Goal: Task Accomplishment & Management: Manage account settings

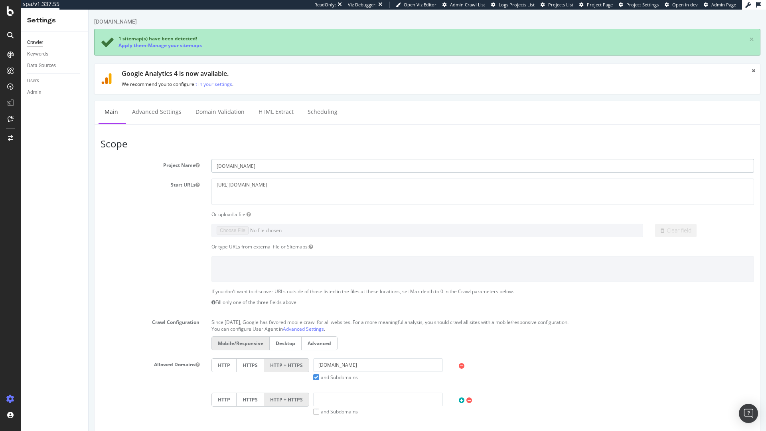
drag, startPoint x: 251, startPoint y: 167, endPoint x: 151, endPoint y: 162, distance: 100.3
click at [152, 161] on div "Project Name mediamarkt.pt" at bounding box center [428, 166] width 666 height 14
paste input "darty"
type input "[PERSON_NAME][DOMAIN_NAME]"
drag, startPoint x: 264, startPoint y: 186, endPoint x: 230, endPoint y: 187, distance: 34.8
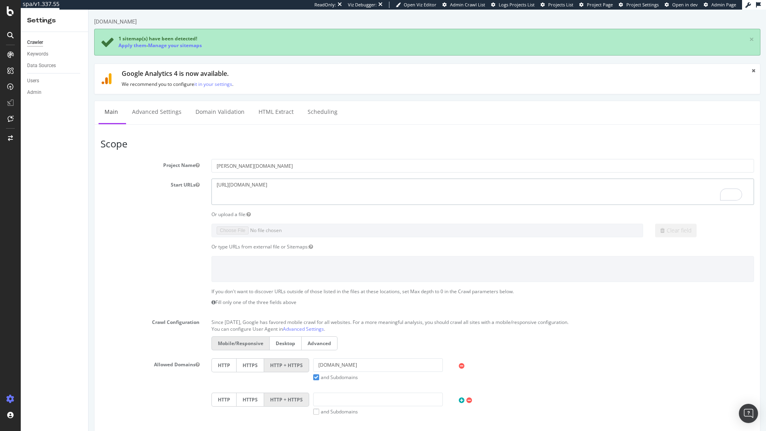
click at [230, 187] on textarea "http://mediamarkt.pt" at bounding box center [483, 191] width 543 height 26
paste textarea "darty"
click at [225, 185] on textarea "http://mediamarkt.pt" at bounding box center [483, 191] width 543 height 26
click at [233, 186] on textarea "http://mediamarkt.pt" at bounding box center [483, 191] width 543 height 26
type textarea "[URL][PERSON_NAME][DOMAIN_NAME]"
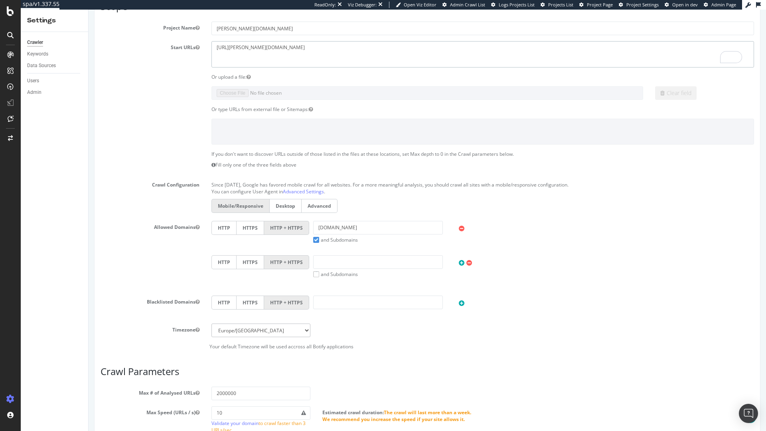
scroll to position [306, 0]
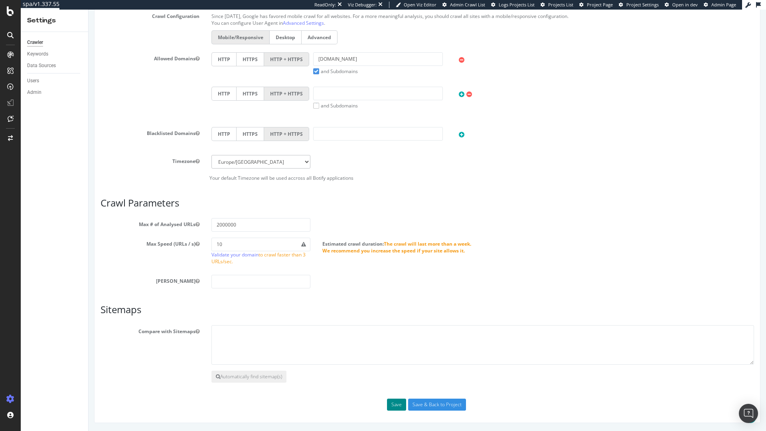
click at [390, 406] on button "Save" at bounding box center [396, 404] width 19 height 12
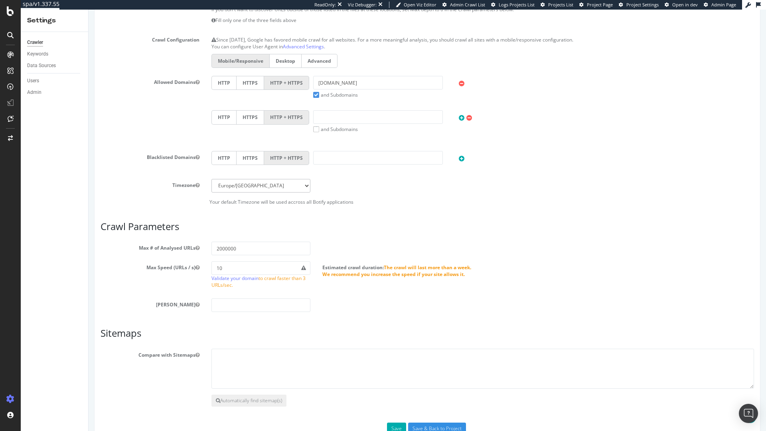
scroll to position [340, 0]
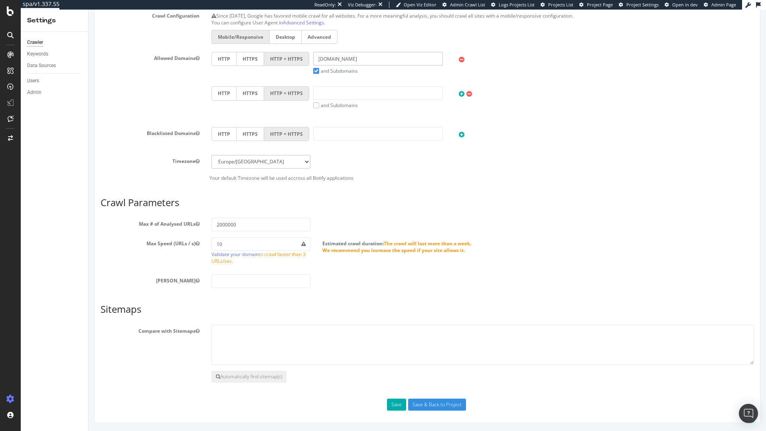
drag, startPoint x: 356, startPoint y: 60, endPoint x: 275, endPoint y: 57, distance: 80.3
click at [275, 57] on div "HTTP HTTPS HTTP + HTTPS mediamarkt.pt and Subdomains User Agent: Mobile Desktop…" at bounding box center [483, 63] width 551 height 22
paste input "darty"
type input "[PERSON_NAME][DOMAIN_NAME]"
click at [392, 406] on button "Save" at bounding box center [396, 404] width 19 height 12
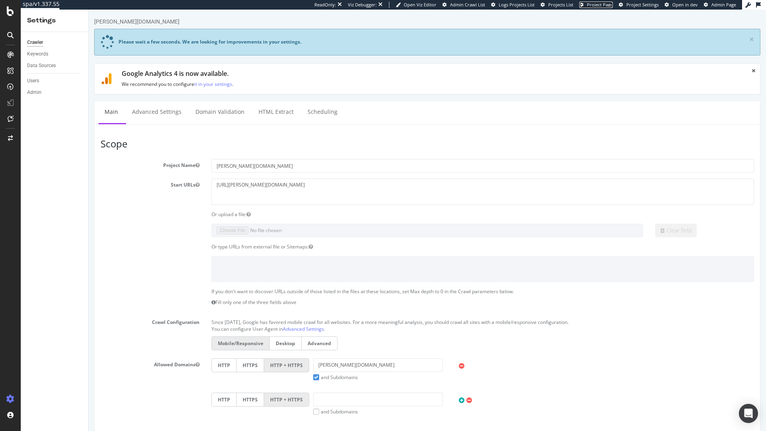
click at [598, 6] on span "Project Page" at bounding box center [600, 5] width 26 height 6
